Goal: Task Accomplishment & Management: Use online tool/utility

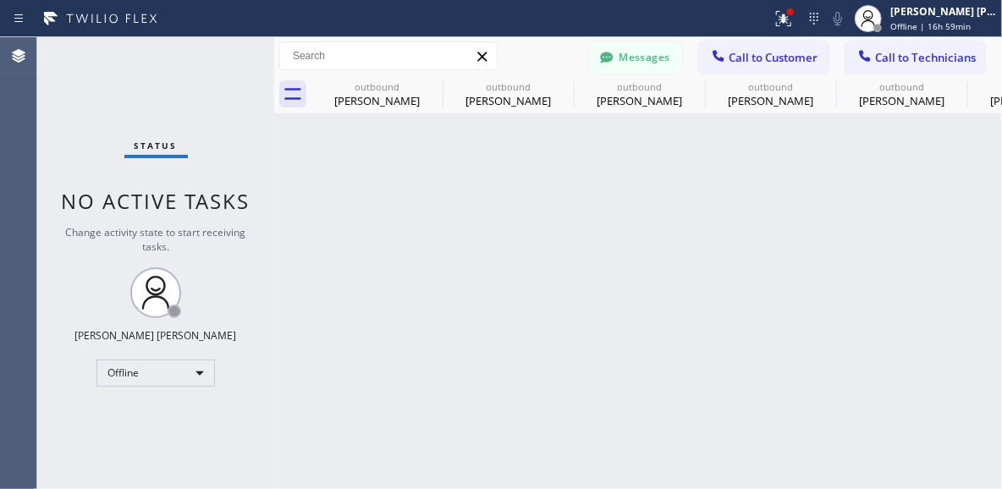
click at [200, 378] on div "Offline" at bounding box center [155, 373] width 118 height 27
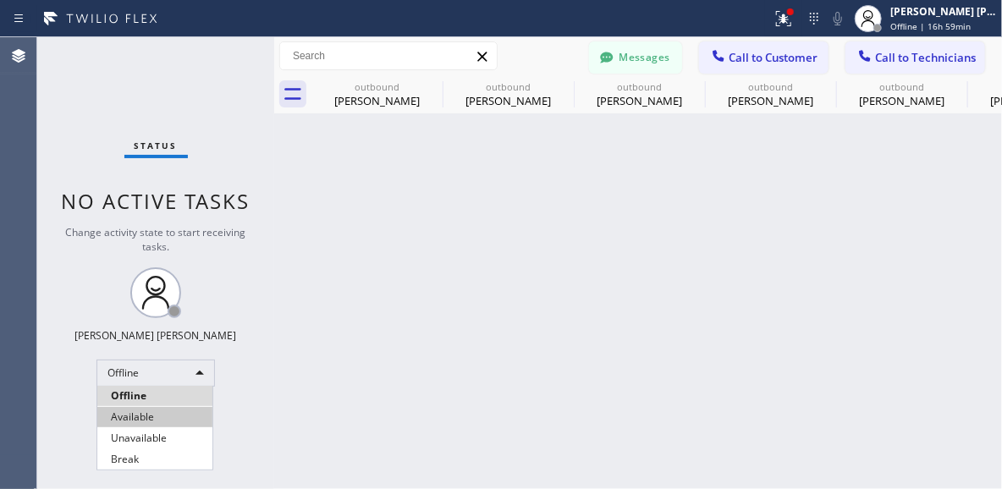
click at [151, 416] on li "Available" at bounding box center [154, 417] width 115 height 20
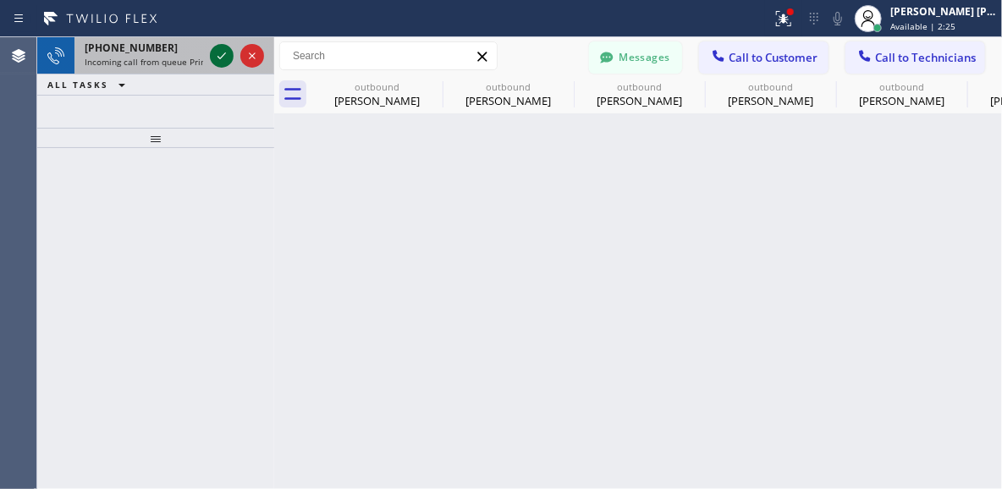
click at [210, 55] on div at bounding box center [222, 56] width 24 height 20
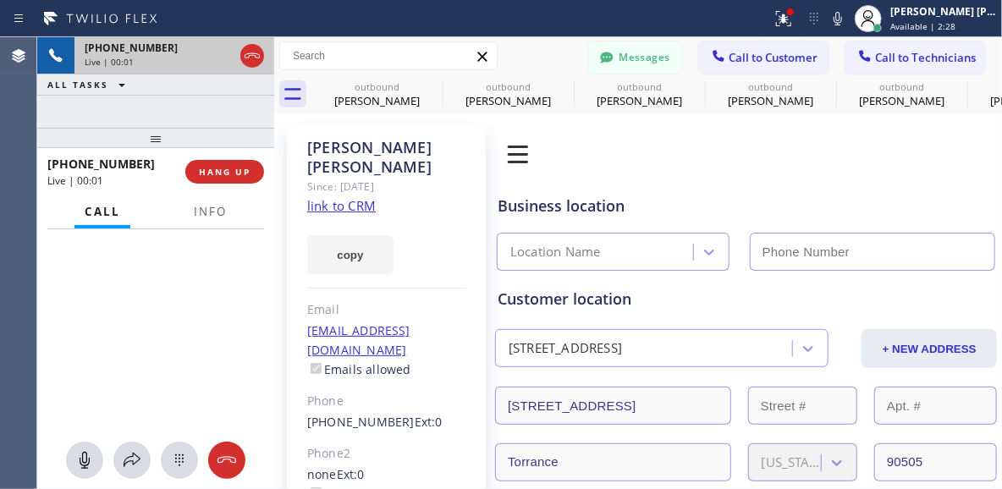
type input "[PHONE_NUMBER]"
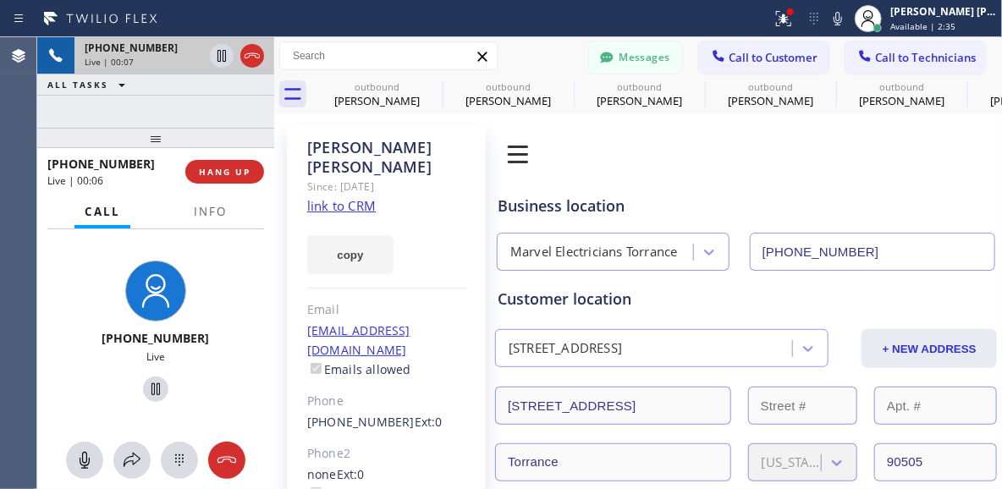
click at [365, 197] on link "link to CRM" at bounding box center [341, 205] width 69 height 17
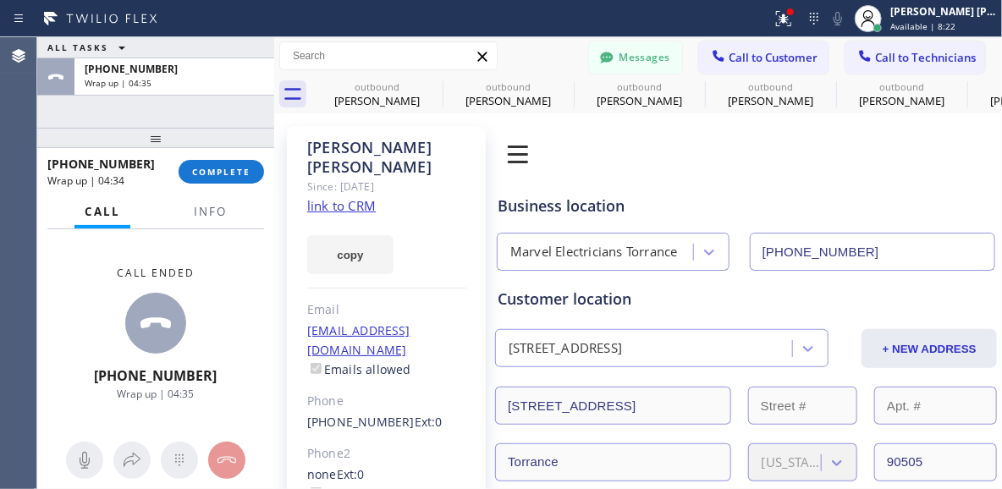
click at [84, 324] on div "Call ended [PHONE_NUMBER] Wrap up | 04:35" at bounding box center [155, 334] width 237 height 210
click at [209, 167] on span "COMPLETE" at bounding box center [221, 172] width 58 height 12
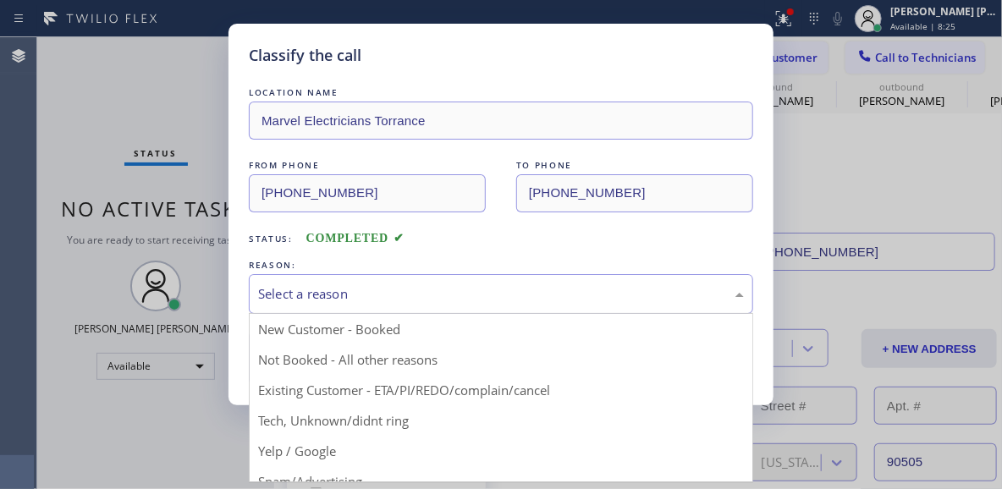
click at [338, 287] on div "Select a reason" at bounding box center [501, 293] width 486 height 19
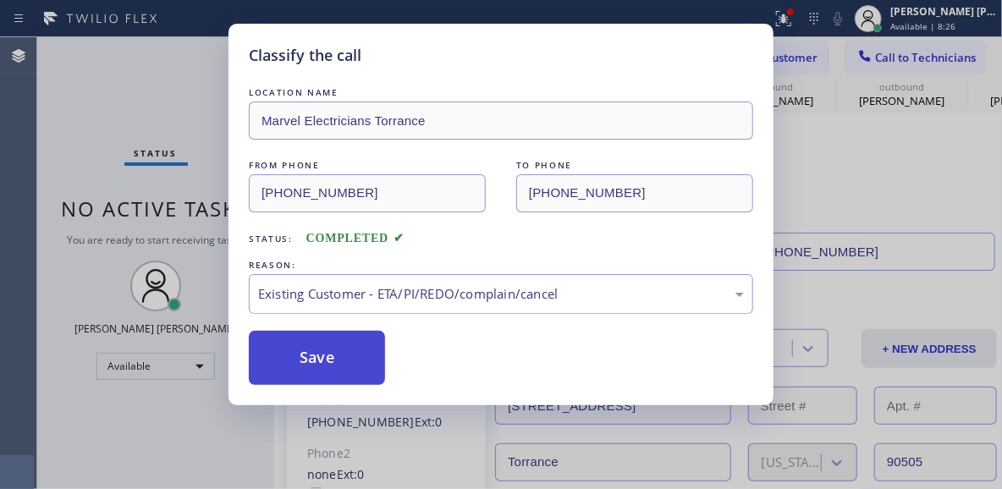
click at [297, 347] on button "Save" at bounding box center [317, 358] width 136 height 54
type input "[PHONE_NUMBER]"
